Goal: Navigation & Orientation: Find specific page/section

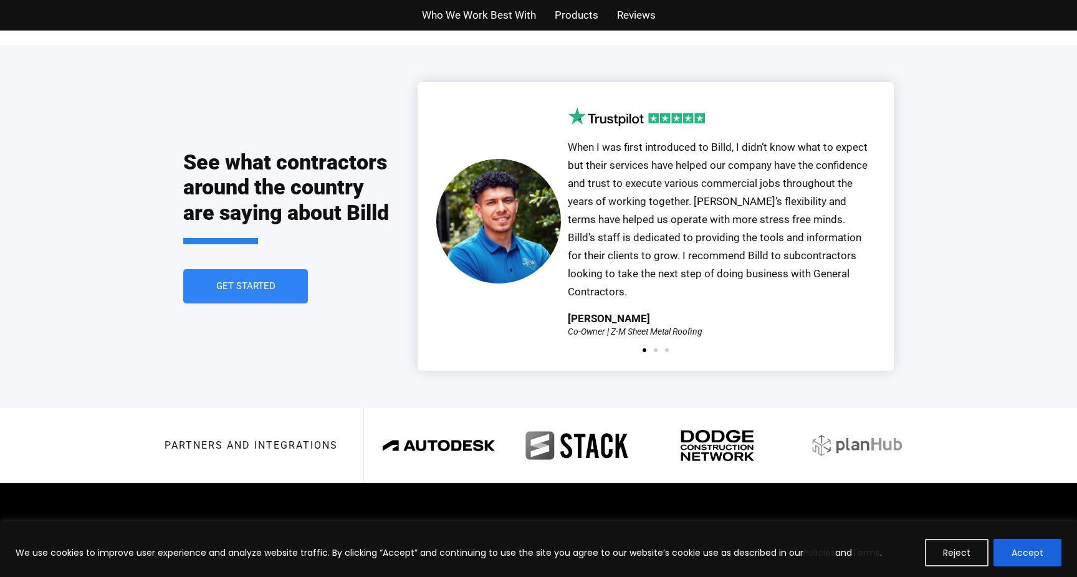
scroll to position [2823, 0]
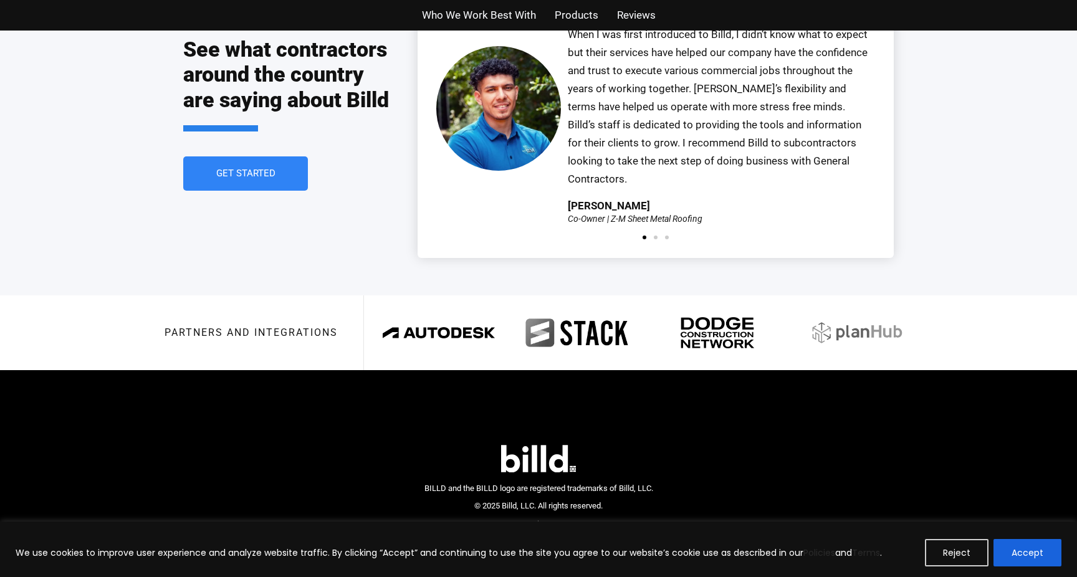
click at [553, 472] on div "BILLD and the BILLD logo are registered trademarks of Billd, LLC. © 2025 Billd,…" at bounding box center [538, 493] width 229 height 42
click at [551, 445] on img at bounding box center [538, 458] width 75 height 27
